Goal: Task Accomplishment & Management: Manage account settings

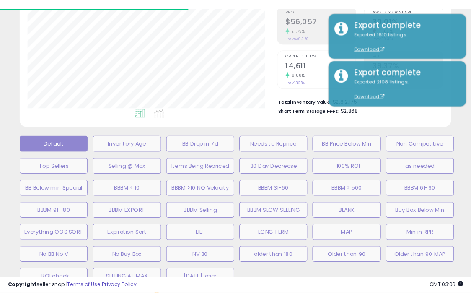
scroll to position [0, 406]
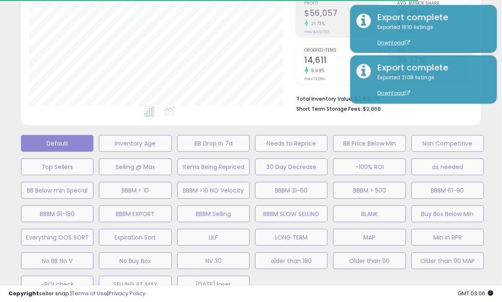
select select "**"
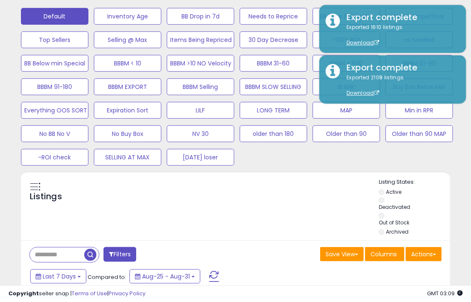
scroll to position [330, 0]
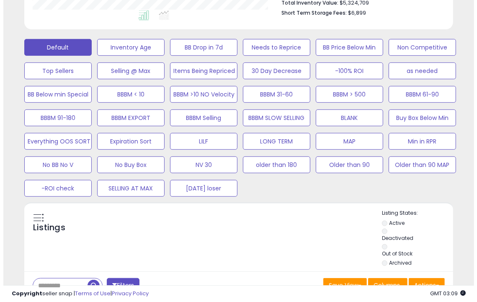
scroll to position [279, 0]
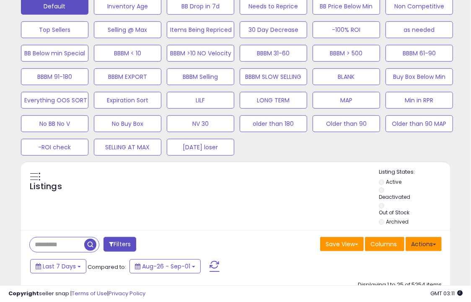
click at [424, 247] on button "Actions" at bounding box center [424, 244] width 36 height 14
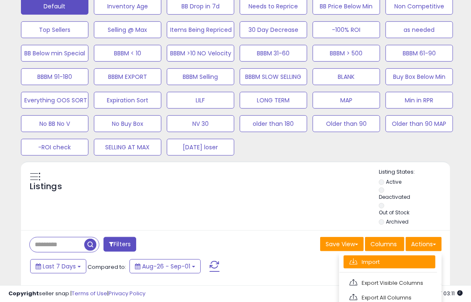
click at [409, 257] on link "Import" at bounding box center [390, 261] width 92 height 13
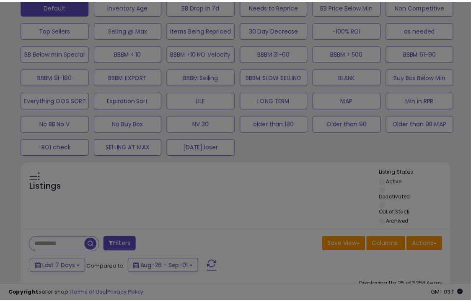
scroll to position [171, 251]
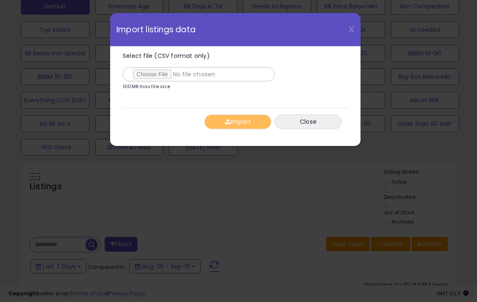
type input "**********"
click at [257, 123] on button "Import" at bounding box center [237, 121] width 67 height 15
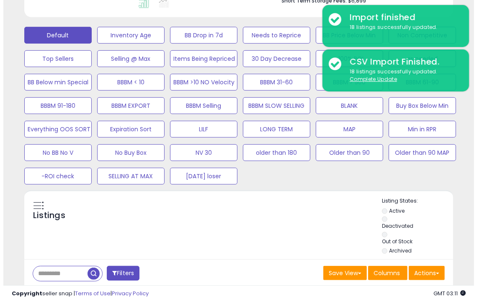
scroll to position [231, 0]
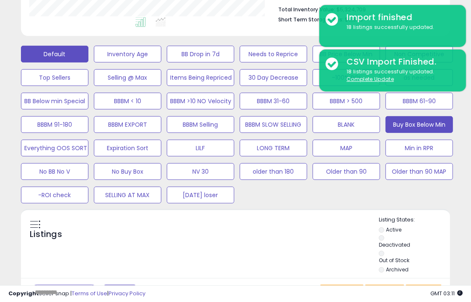
click at [434, 131] on button "Buy Box Below Min" at bounding box center [418, 124] width 67 height 17
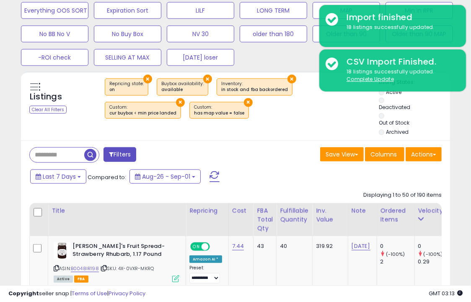
scroll to position [371, 0]
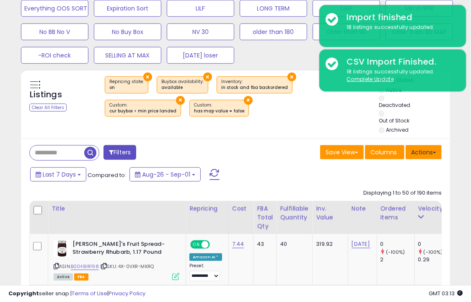
click at [424, 150] on button "Actions" at bounding box center [424, 152] width 36 height 14
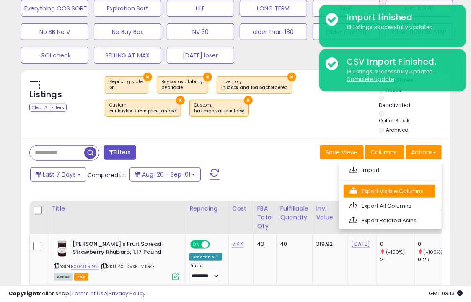
click at [390, 187] on link "Export Visible Columns" at bounding box center [390, 190] width 92 height 13
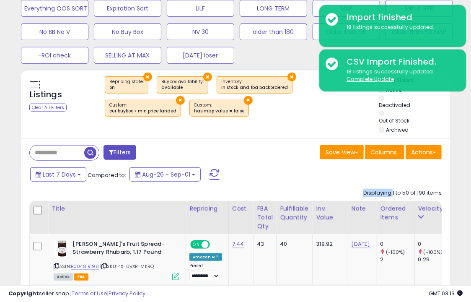
click at [390, 187] on div "Displaying 1 to 50 of 190 items" at bounding box center [402, 193] width 78 height 16
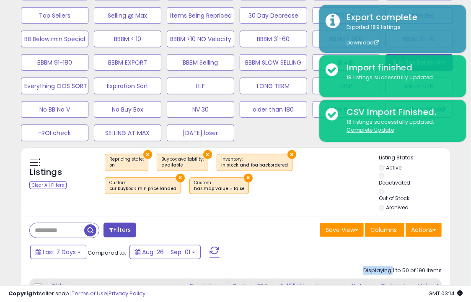
scroll to position [279, 0]
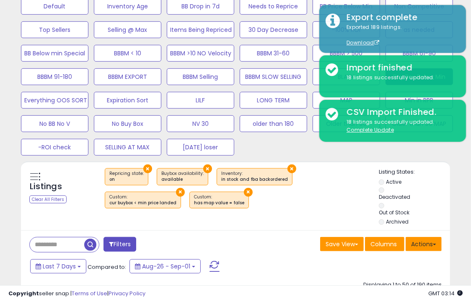
drag, startPoint x: 426, startPoint y: 251, endPoint x: 428, endPoint y: 243, distance: 9.2
click at [428, 243] on div "Actions [GEOGRAPHIC_DATA] Export Visible Columns Export All Columns Export Rela…" at bounding box center [424, 245] width 36 height 16
click at [428, 243] on button "Actions" at bounding box center [424, 244] width 36 height 14
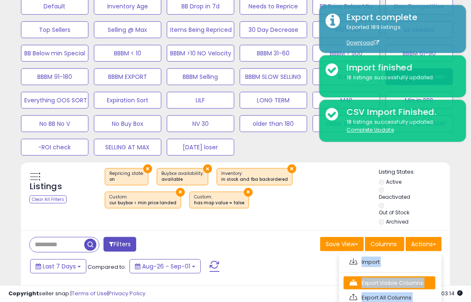
click at [396, 281] on link "Export Visible Columns" at bounding box center [390, 282] width 92 height 13
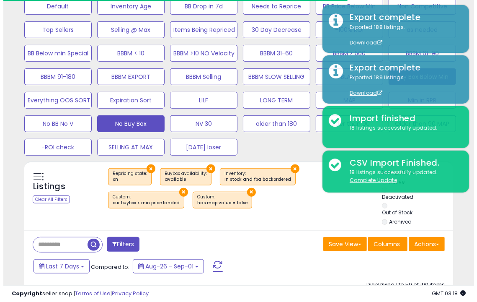
scroll to position [159, 0]
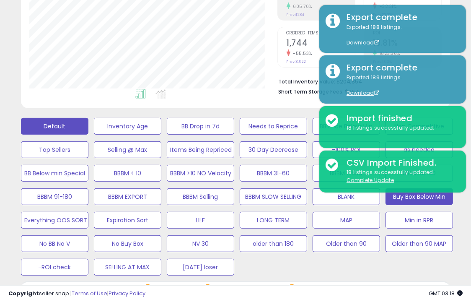
click at [66, 121] on button "Default" at bounding box center [54, 126] width 67 height 17
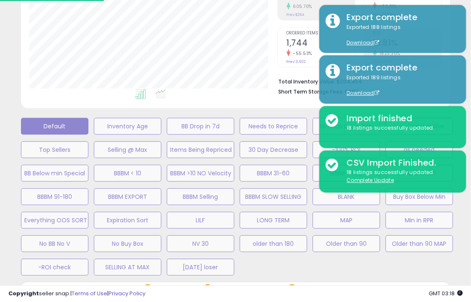
scroll to position [171, 251]
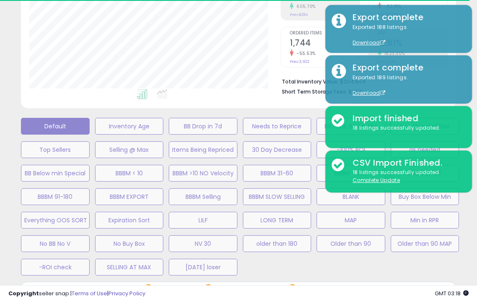
select select "**"
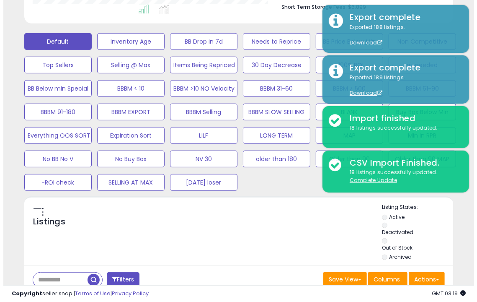
scroll to position [246, 0]
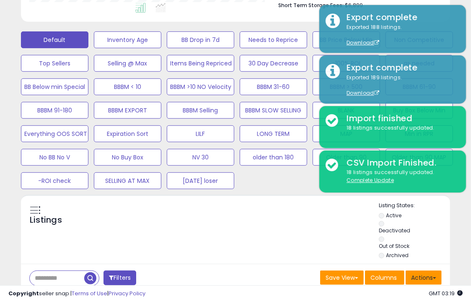
click at [413, 270] on button "Actions" at bounding box center [424, 277] width 36 height 14
click at [386, 289] on link "Import" at bounding box center [390, 295] width 92 height 13
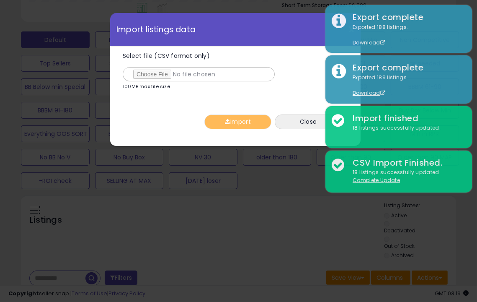
type input "**********"
click at [244, 129] on div "Import Close" at bounding box center [235, 122] width 225 height 28
click at [245, 127] on button "Import" at bounding box center [237, 121] width 67 height 15
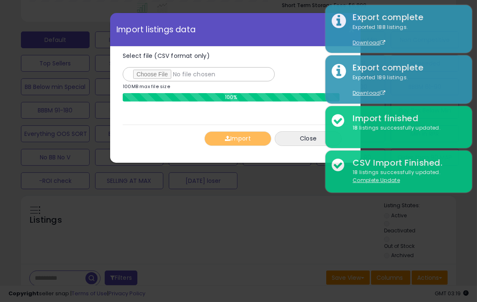
click at [314, 235] on div "X Close Import listings data Select file (CSV format only) 100MB max file size …" at bounding box center [238, 151] width 477 height 302
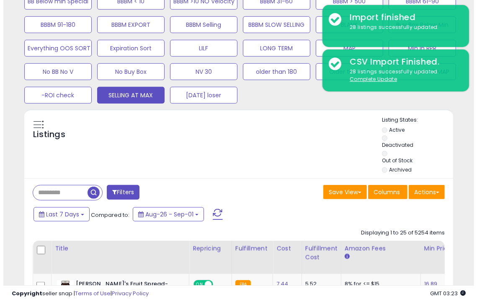
scroll to position [338, 0]
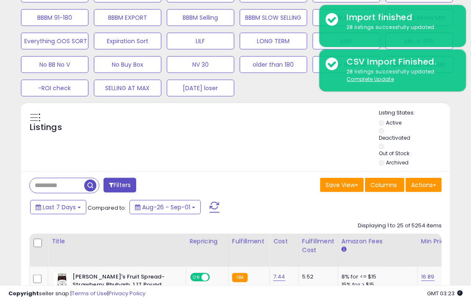
click at [383, 163] on ul "Active Deactivated Out of Stock Archived" at bounding box center [414, 143] width 71 height 49
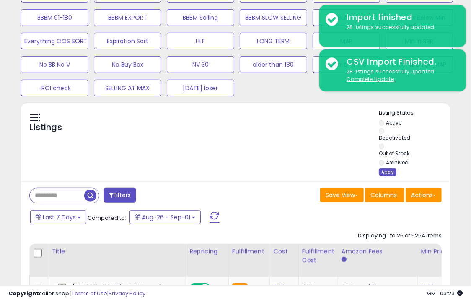
click at [388, 169] on div "Apply" at bounding box center [388, 172] width 18 height 8
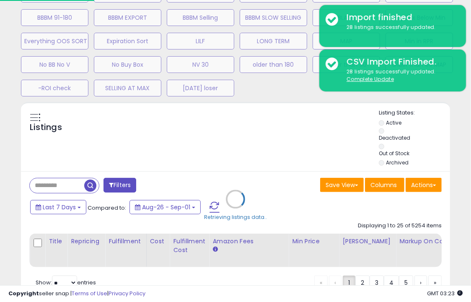
scroll to position [171, 251]
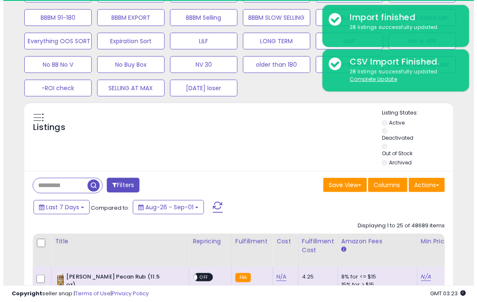
scroll to position [418781, 418705]
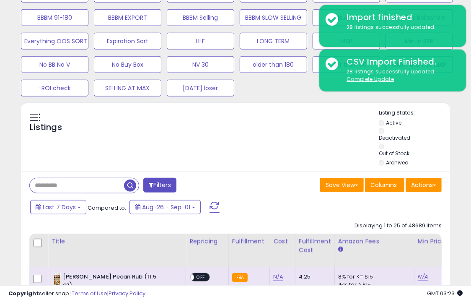
click at [61, 188] on input "text" at bounding box center [77, 185] width 94 height 15
paste input "**********"
type input "**********"
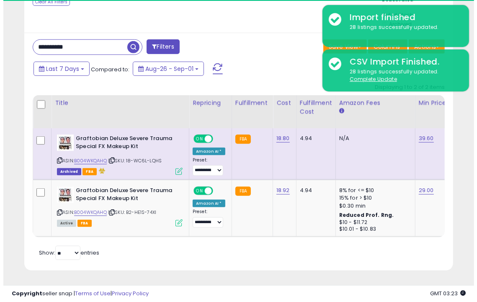
scroll to position [171, 248]
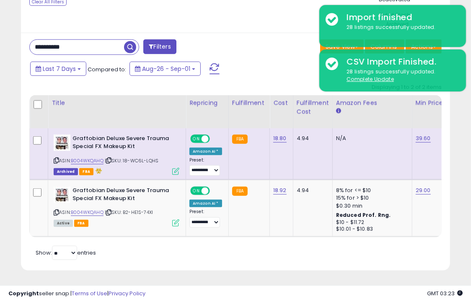
click at [174, 168] on td "Graftobian Deluxe Severe Trauma Special FX Makeup Kit ASIN: B004WKQAHQ | SKU: 1…" at bounding box center [117, 153] width 138 height 51
click at [175, 168] on icon at bounding box center [175, 171] width 7 height 7
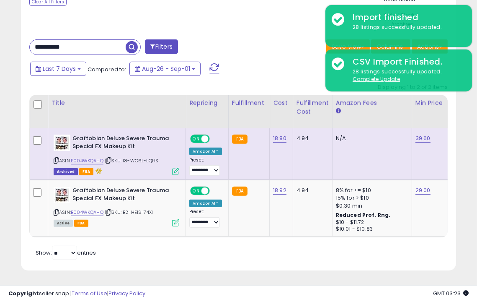
scroll to position [171, 251]
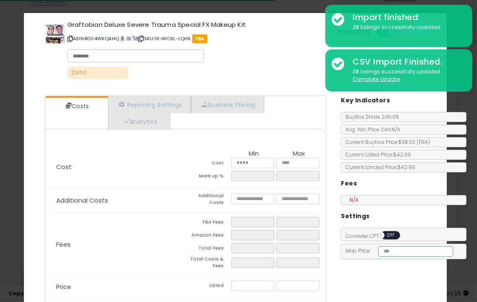
click at [398, 248] on input "*****" at bounding box center [415, 251] width 75 height 10
type input "****"
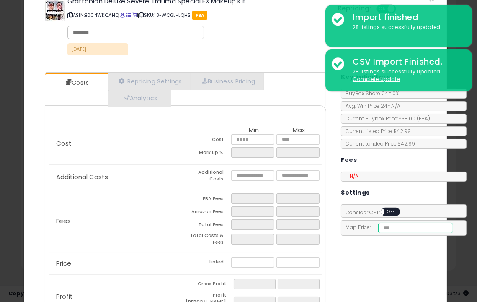
scroll to position [73, 0]
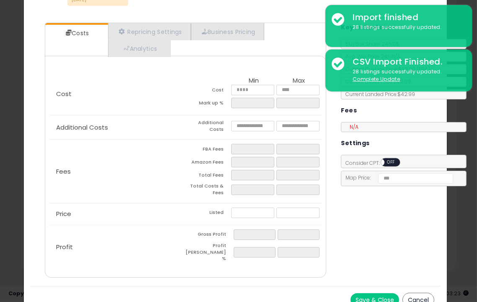
click at [369, 293] on button "Save & Close" at bounding box center [375, 299] width 49 height 13
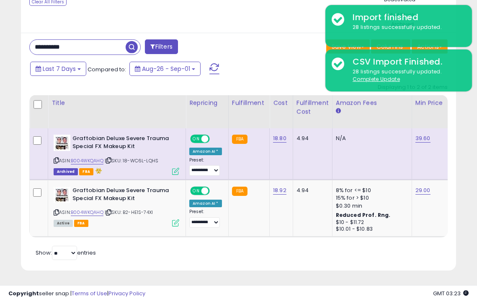
scroll to position [418781, 418705]
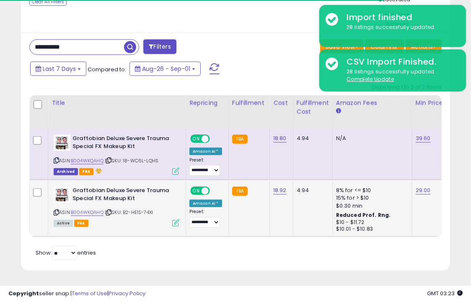
click at [175, 219] on icon at bounding box center [175, 222] width 7 height 7
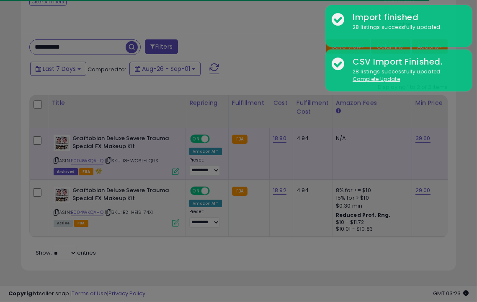
scroll to position [171, 251]
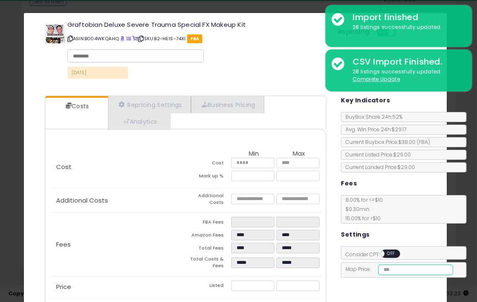
click at [412, 268] on input "number" at bounding box center [415, 269] width 75 height 10
type input "****"
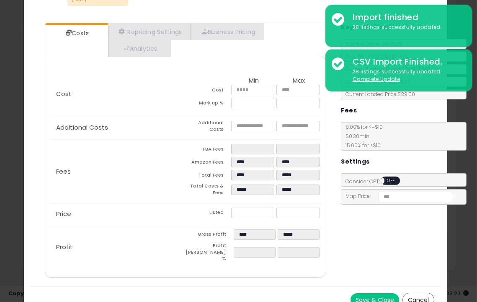
click at [364, 293] on button "Save & Close" at bounding box center [375, 299] width 49 height 13
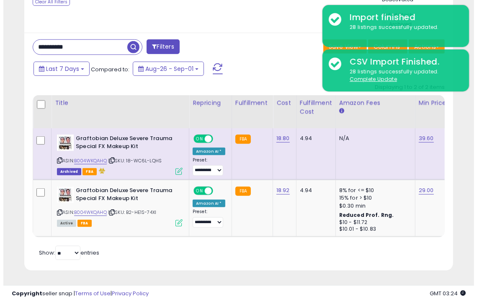
scroll to position [418781, 418705]
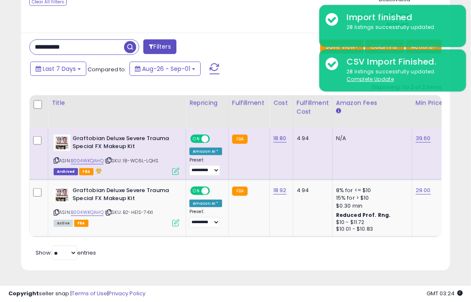
click at [175, 168] on icon at bounding box center [175, 171] width 7 height 7
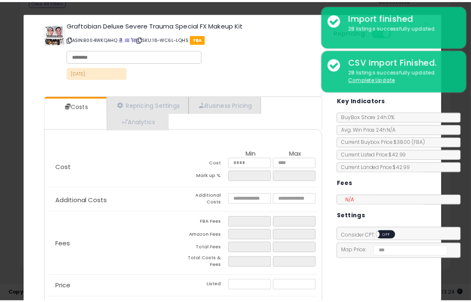
scroll to position [73, 0]
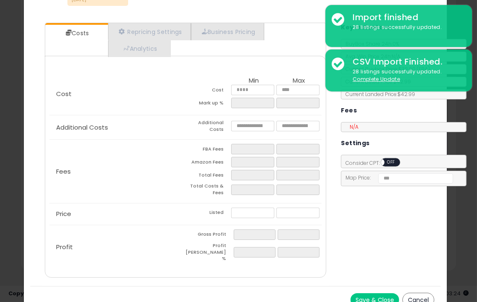
click at [19, 249] on div "× Close Graftobian Deluxe Severe Trauma Special FX Makeup Kit ASIN: B004WKQAHQ …" at bounding box center [238, 151] width 477 height 302
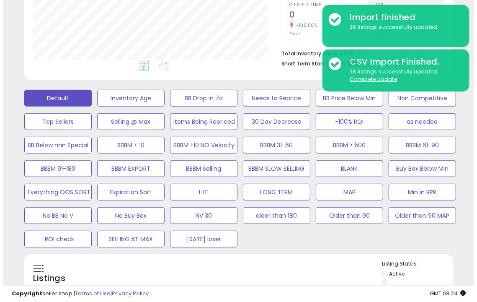
scroll to position [187, 0]
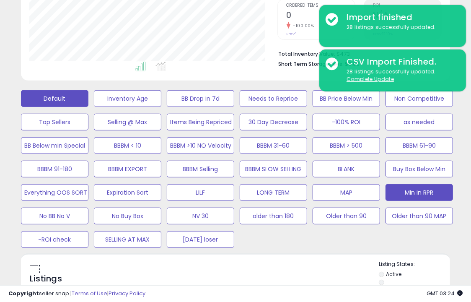
click at [402, 191] on button "Min in RPR" at bounding box center [418, 192] width 67 height 17
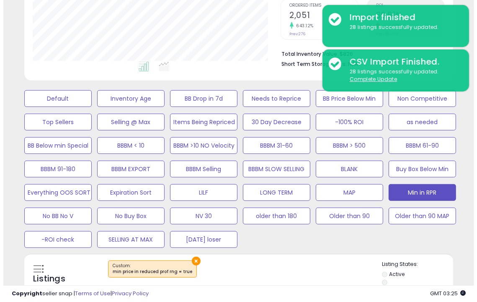
scroll to position [171, 248]
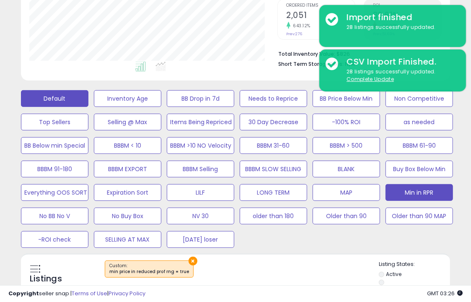
click at [47, 95] on button "Default" at bounding box center [54, 98] width 67 height 17
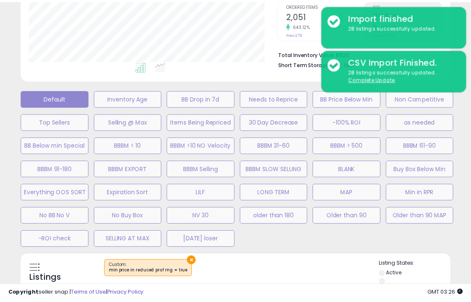
scroll to position [171, 251]
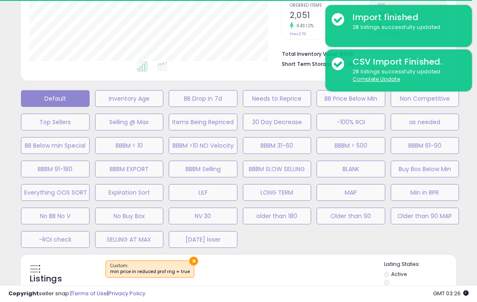
select select "**"
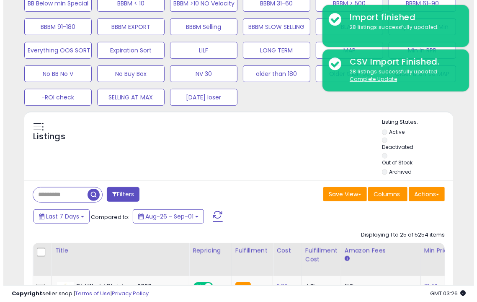
scroll to position [331, 0]
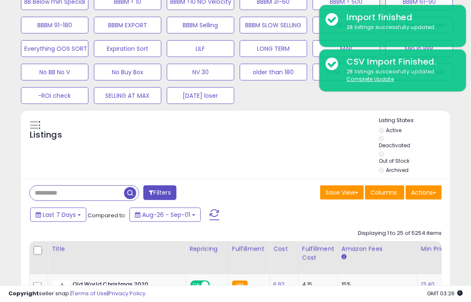
click at [58, 196] on input "text" at bounding box center [77, 193] width 94 height 15
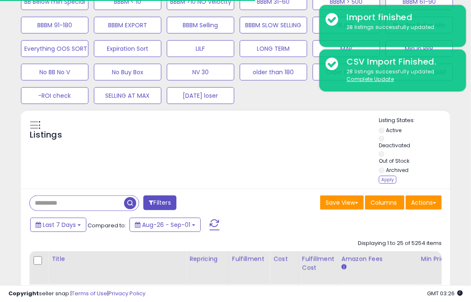
click at [87, 203] on input "text" at bounding box center [77, 203] width 94 height 15
paste input "**********"
type input "**********"
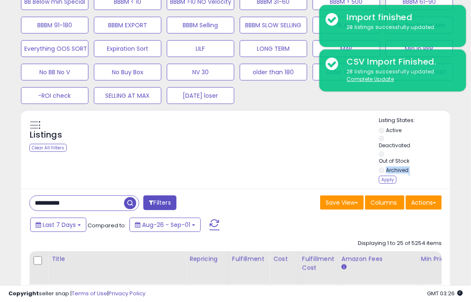
drag, startPoint x: 385, startPoint y: 175, endPoint x: 385, endPoint y: 184, distance: 8.8
click at [385, 184] on div "Listing States: Active Deactivated Out of Stock Archived Apply" at bounding box center [414, 150] width 71 height 69
click at [387, 180] on div "Apply" at bounding box center [388, 180] width 18 height 8
click at [0, 0] on div "Retrieving listings data.." at bounding box center [0, 0] width 0 height 0
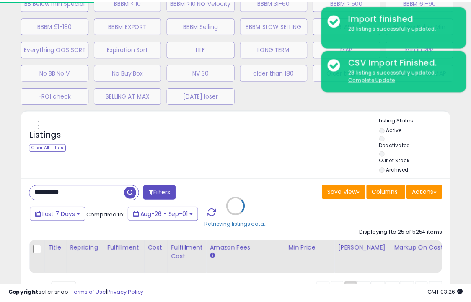
scroll to position [171, 251]
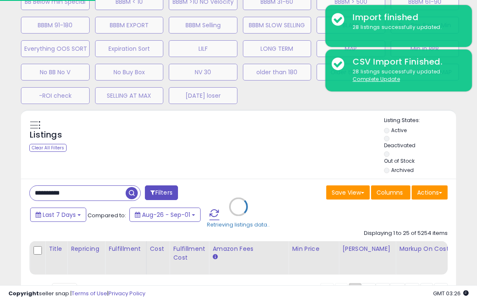
click at [387, 180] on div "Retrieving listings data.." at bounding box center [239, 212] width 448 height 207
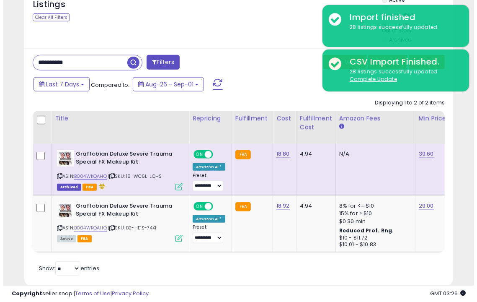
scroll to position [463, 0]
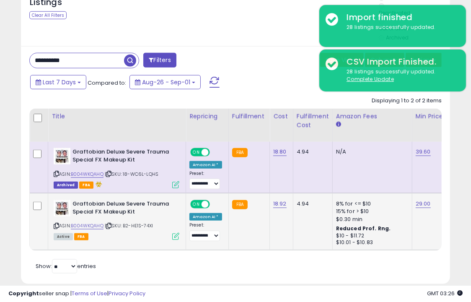
click at [175, 235] on icon at bounding box center [175, 236] width 7 height 7
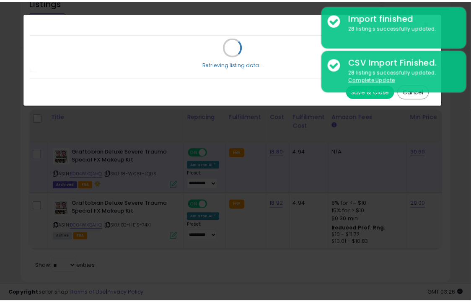
scroll to position [0, 0]
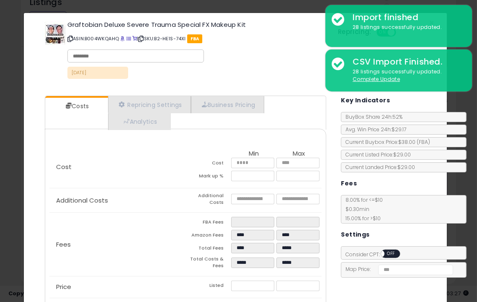
click at [3, 269] on div "× Close Graftobian Deluxe Severe Trauma Special FX Makeup Kit ASIN: B004WKQAHQ …" at bounding box center [238, 151] width 477 height 302
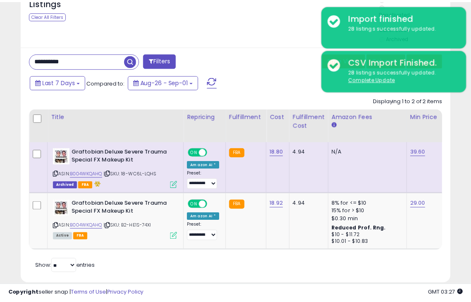
scroll to position [418781, 418705]
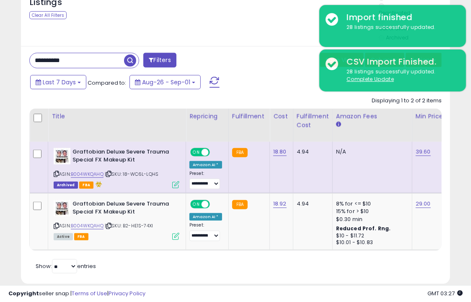
click at [401, 140] on th "Amazon Fees" at bounding box center [372, 125] width 80 height 33
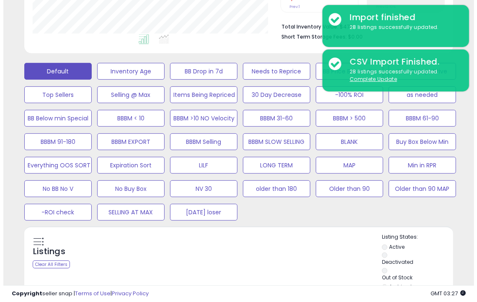
scroll to position [212, 0]
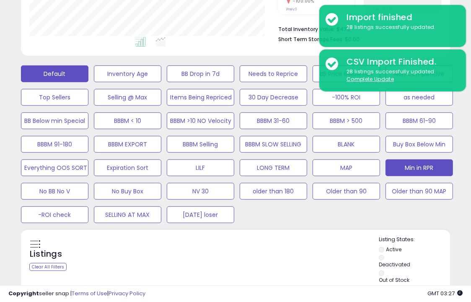
click at [406, 165] on button "Min in RPR" at bounding box center [418, 167] width 67 height 17
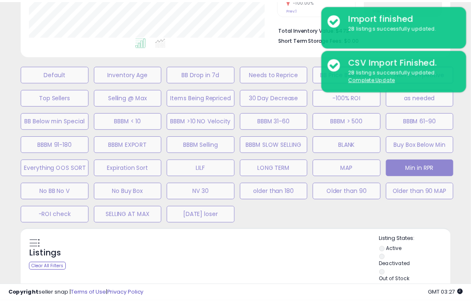
scroll to position [171, 251]
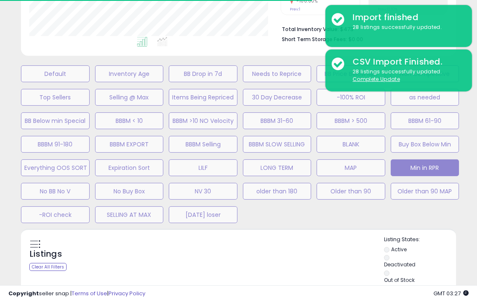
select select "**"
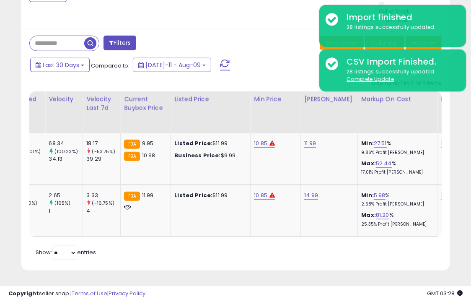
scroll to position [0, 0]
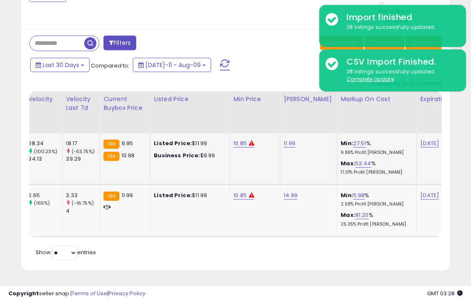
click at [230, 142] on td "10.85" at bounding box center [255, 158] width 50 height 51
click at [233, 139] on link "10.85" at bounding box center [239, 143] width 13 height 8
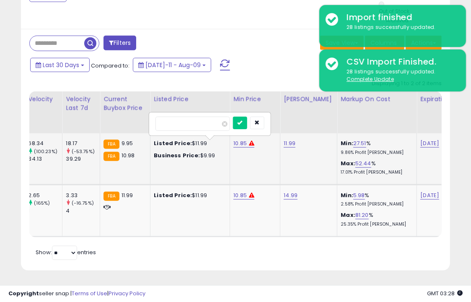
type input "*"
type input "****"
click button "submit" at bounding box center [239, 122] width 14 height 13
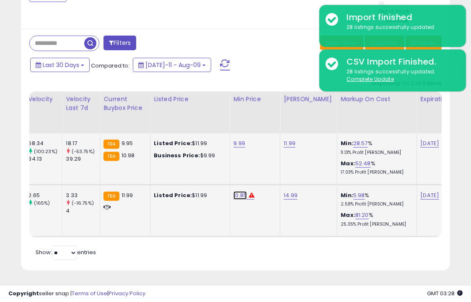
click at [233, 191] on link "10.85" at bounding box center [239, 195] width 13 height 8
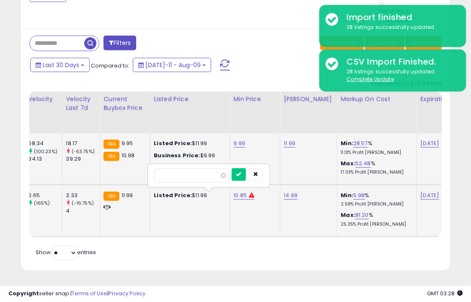
type input "*"
type input "*****"
click button "submit" at bounding box center [239, 174] width 14 height 13
